Goal: Task Accomplishment & Management: Use online tool/utility

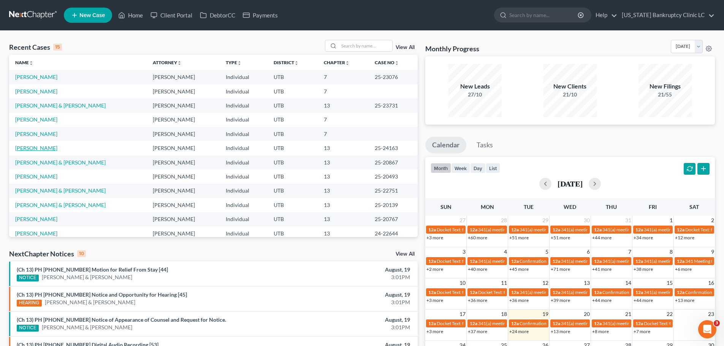
click at [49, 148] on link "[PERSON_NAME]" at bounding box center [36, 148] width 42 height 6
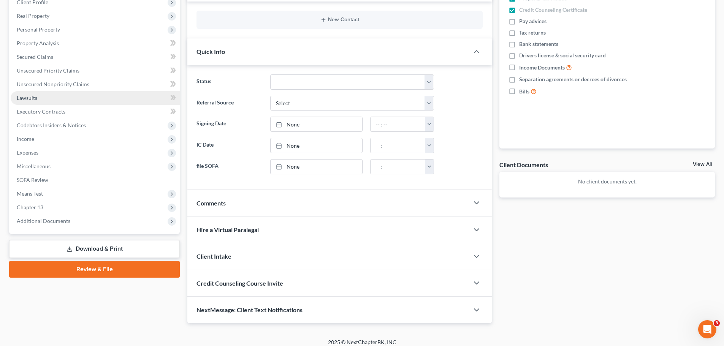
scroll to position [131, 0]
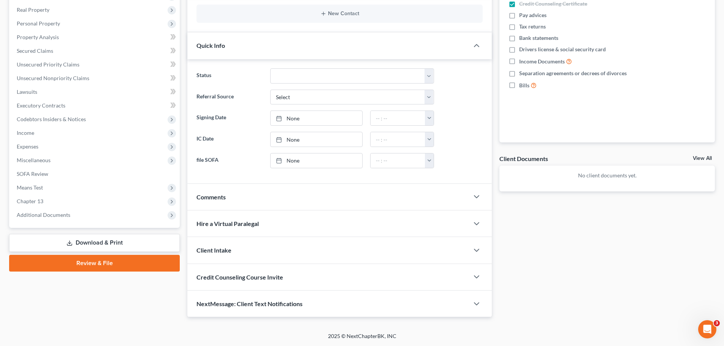
click at [104, 242] on link "Download & Print" at bounding box center [94, 243] width 171 height 18
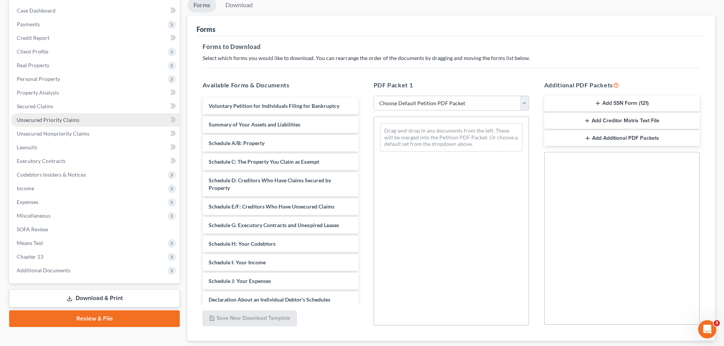
scroll to position [76, 0]
click at [77, 117] on span "Unsecured Priority Claims" at bounding box center [48, 119] width 63 height 6
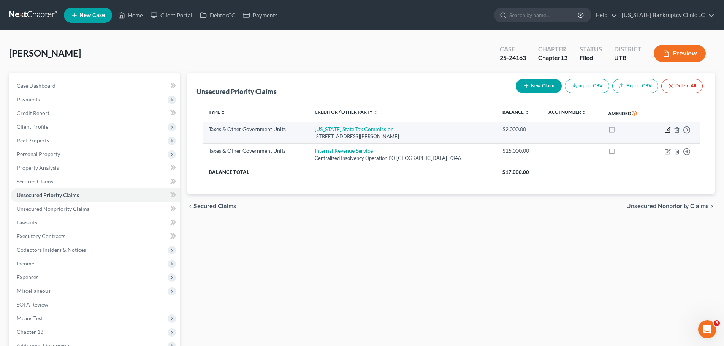
click at [668, 129] on icon "button" at bounding box center [668, 128] width 3 height 3
select select "2"
select select "46"
select select "0"
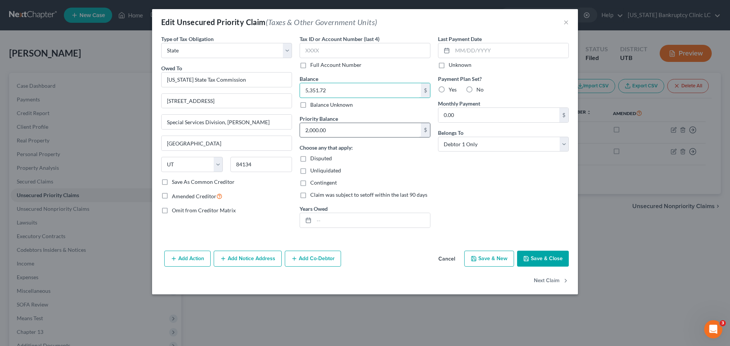
type input "5,351.72"
click at [346, 131] on input "2,000.00" at bounding box center [360, 130] width 121 height 14
type input "4,717.12"
click at [541, 258] on button "Save & Close" at bounding box center [543, 259] width 52 height 16
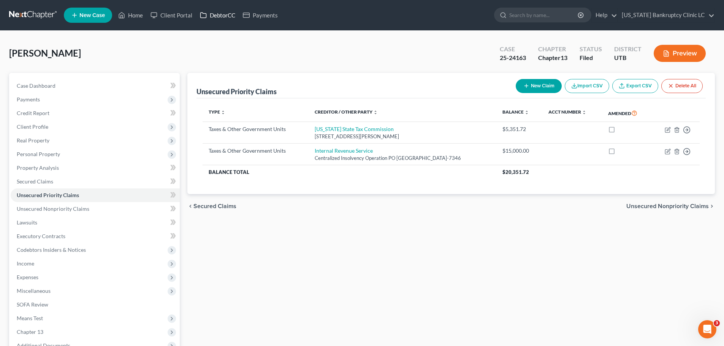
click at [212, 14] on link "DebtorCC" at bounding box center [217, 15] width 43 height 14
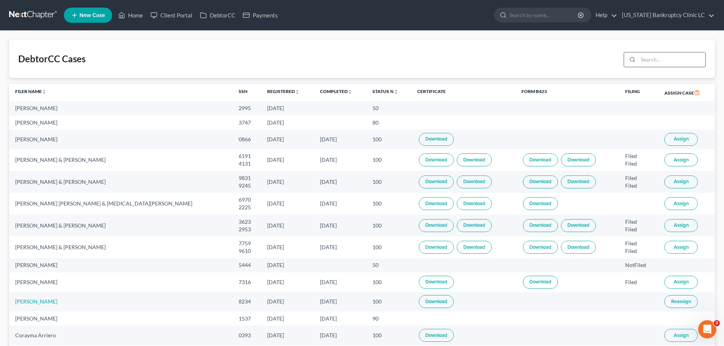
click at [656, 60] on input "search" at bounding box center [671, 59] width 67 height 14
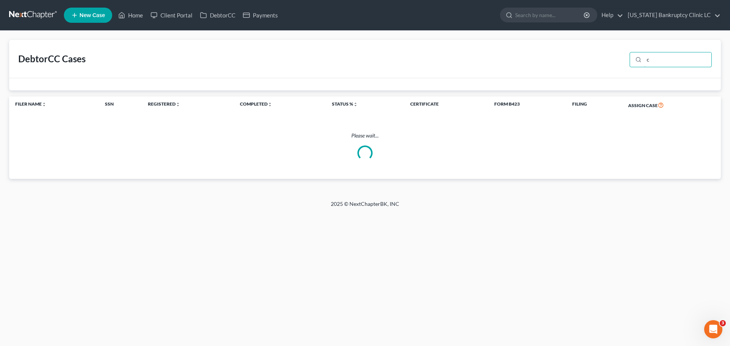
type input "c"
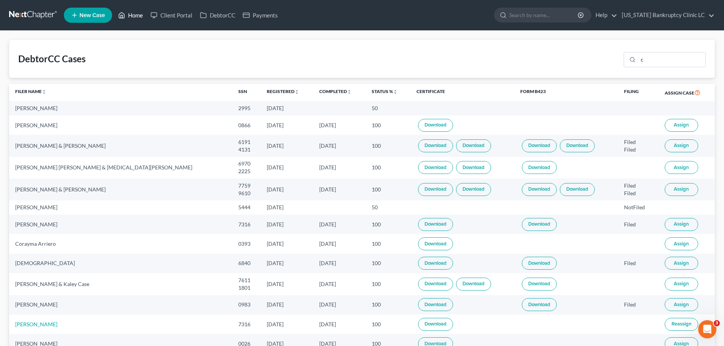
click at [137, 16] on link "Home" at bounding box center [130, 15] width 32 height 14
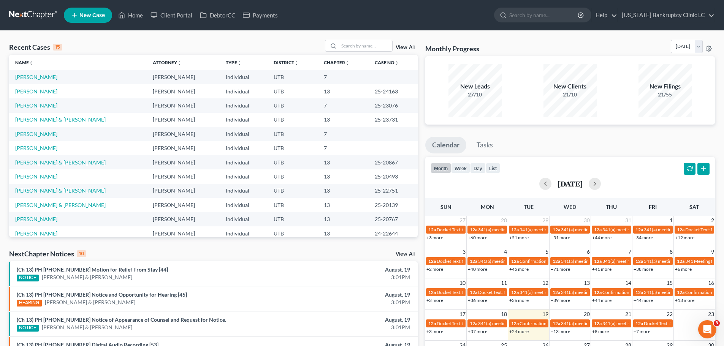
click at [35, 91] on link "[PERSON_NAME]" at bounding box center [36, 91] width 42 height 6
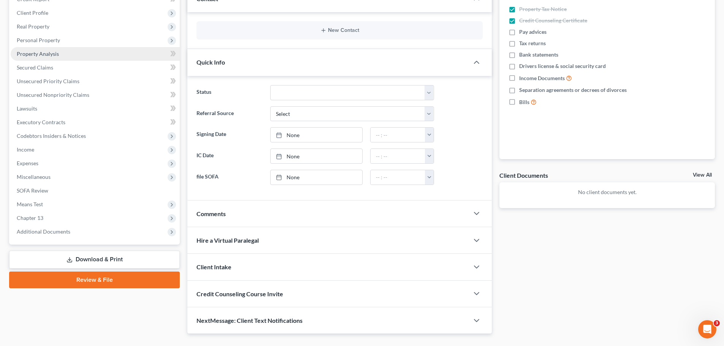
scroll to position [131, 0]
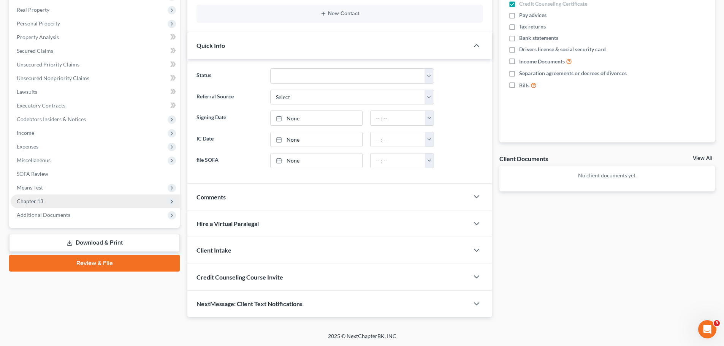
click at [52, 205] on span "Chapter 13" at bounding box center [95, 202] width 169 height 14
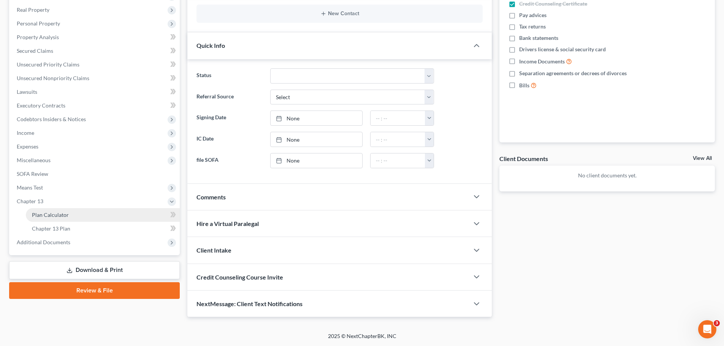
click at [51, 215] on span "Plan Calculator" at bounding box center [50, 215] width 37 height 6
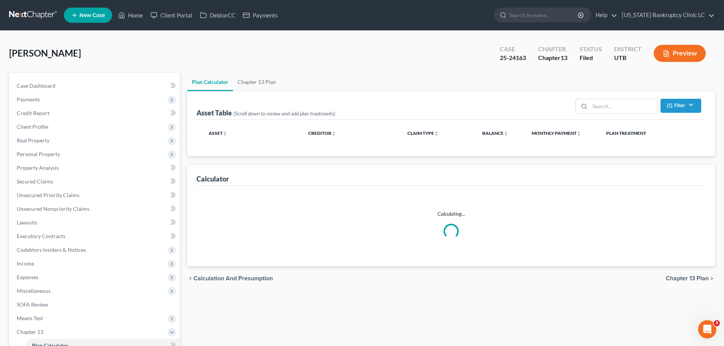
select select "59"
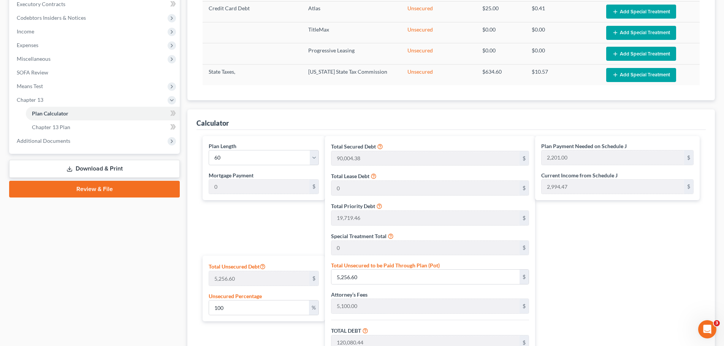
scroll to position [304, 0]
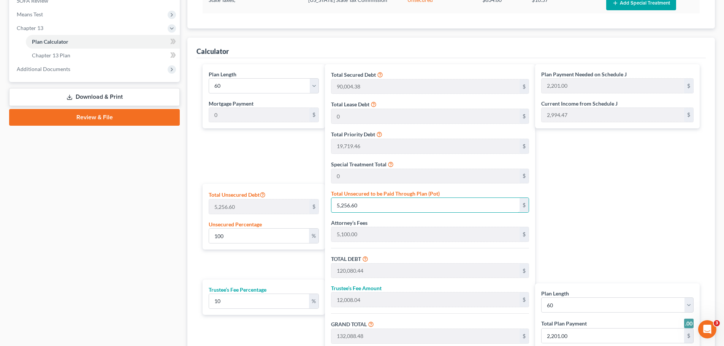
type input "0.03804740706920823"
type input "2"
type input "114,825.84"
type input "11,482.58"
type input "126,308.42"
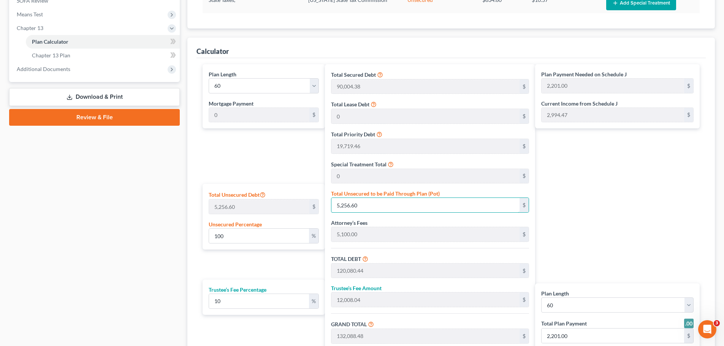
type input "2,105.00"
type input "0.38047407069208233"
type input "20"
type input "114,843.84"
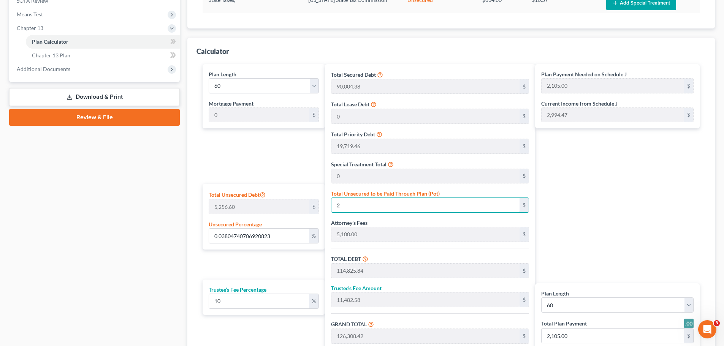
type input "11,484.38"
type input "126,328.22"
type input "3.804740706920823"
type input "200"
type input "115,023.84"
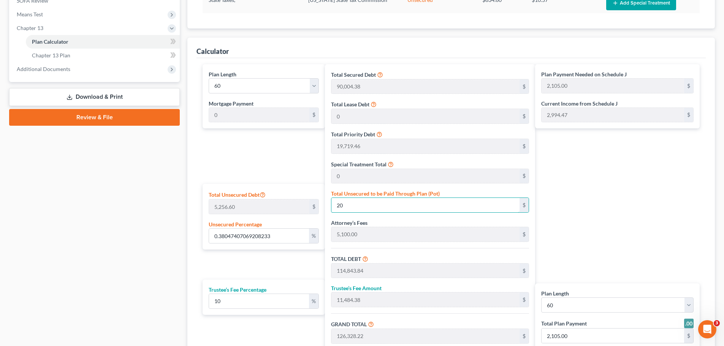
type input "11,502.38"
type input "126,526.22"
type input "2,109.00"
type input "38.047407069208234"
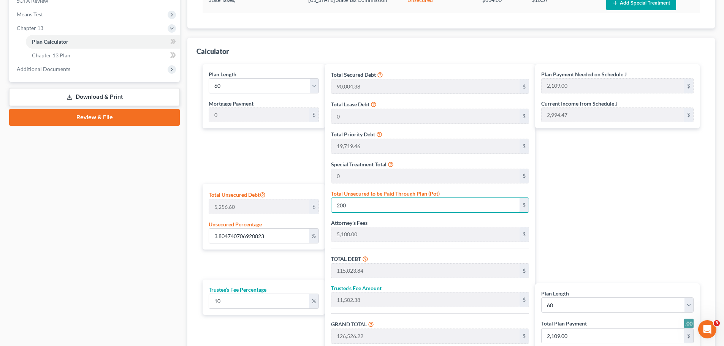
type input "2000"
type input "116,823.84"
type input "11,682.38"
type input "128,506.22"
type input "2,142.00"
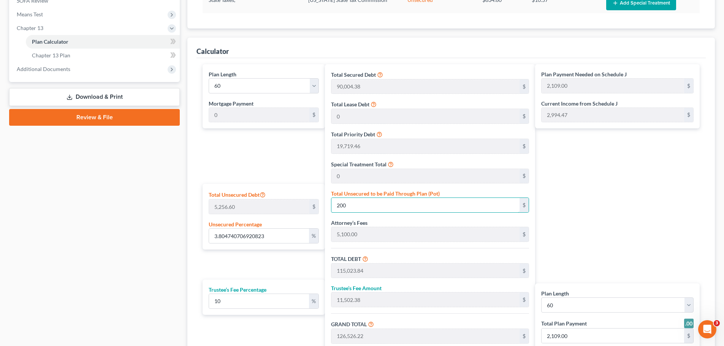
type input "2,142.00"
type input "2,000"
type input "380.4740706920823"
type input "2,0000"
type input "134,823.84"
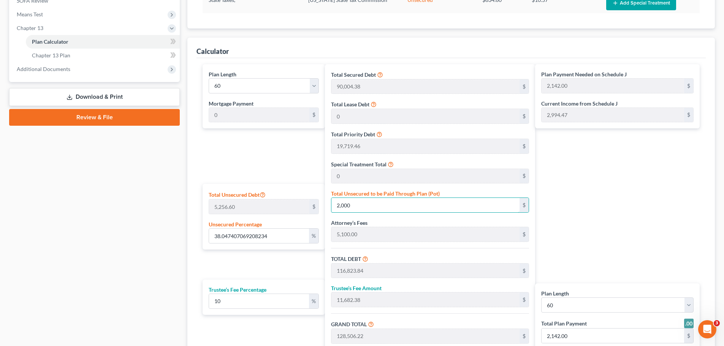
type input "13,482.38"
type input "148,306.22"
type input "2,472.00"
click at [377, 203] on input "20,000" at bounding box center [426, 205] width 188 height 14
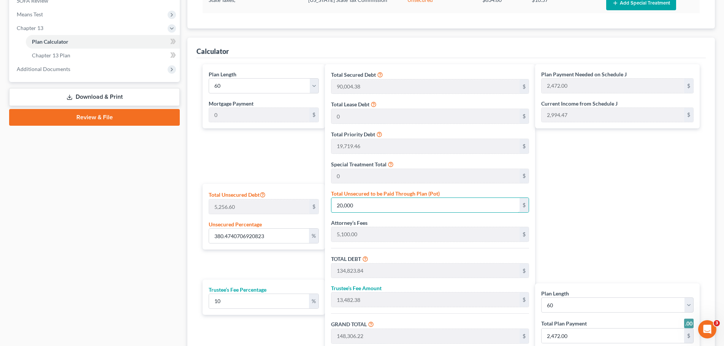
type input "20,000"
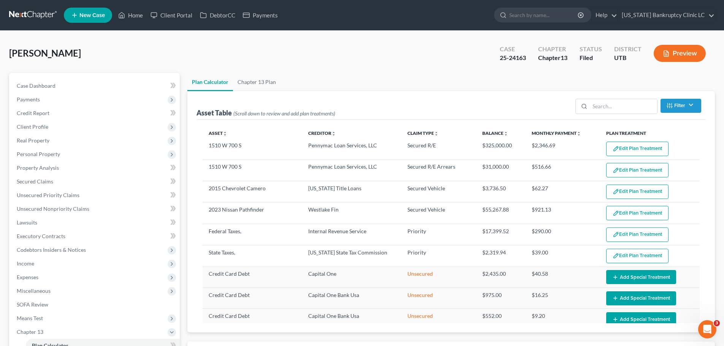
scroll to position [11, 0]
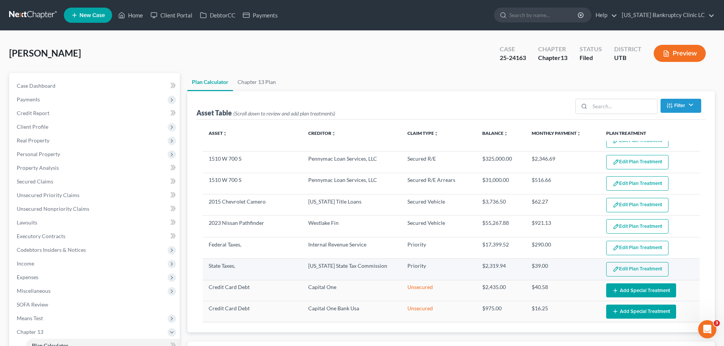
click at [617, 267] on button "Edit Plan Treatment" at bounding box center [638, 269] width 62 height 14
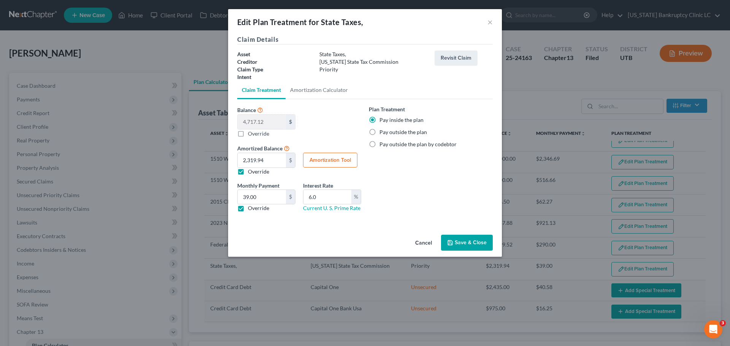
click at [425, 241] on button "Cancel" at bounding box center [423, 243] width 29 height 15
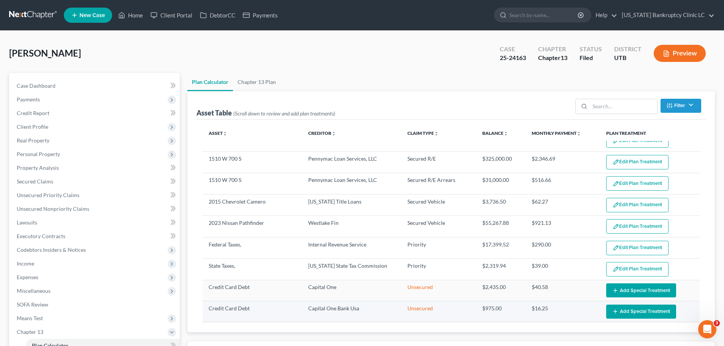
click at [638, 318] on button "Add Special Treatment" at bounding box center [642, 312] width 70 height 14
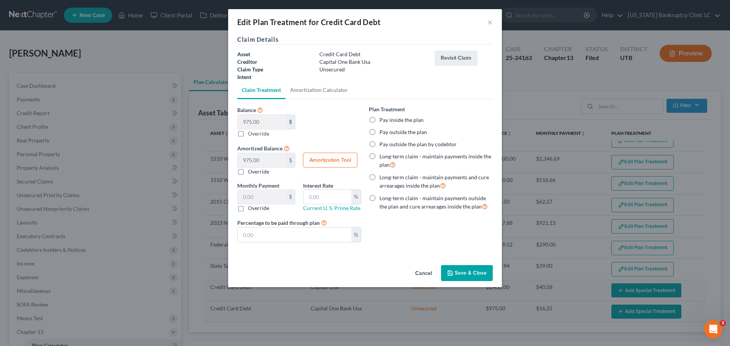
click at [424, 274] on button "Cancel" at bounding box center [423, 273] width 29 height 15
